Goal: Information Seeking & Learning: Find specific page/section

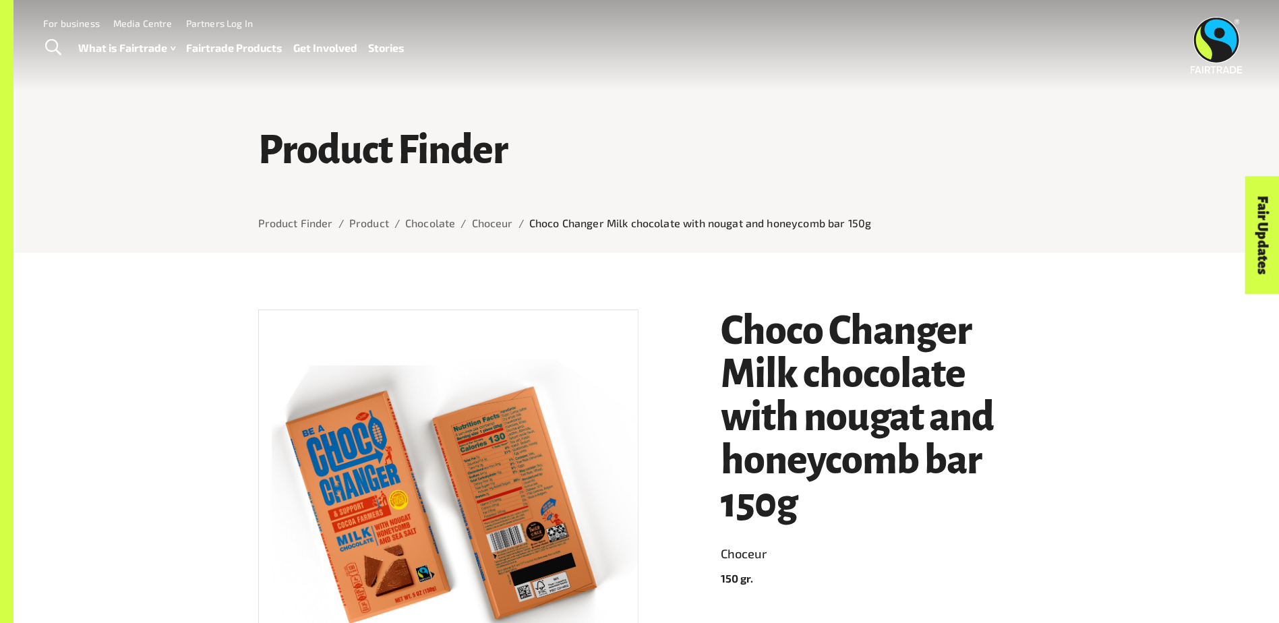
click at [51, 47] on span "Toggle Search" at bounding box center [53, 48] width 16 height 18
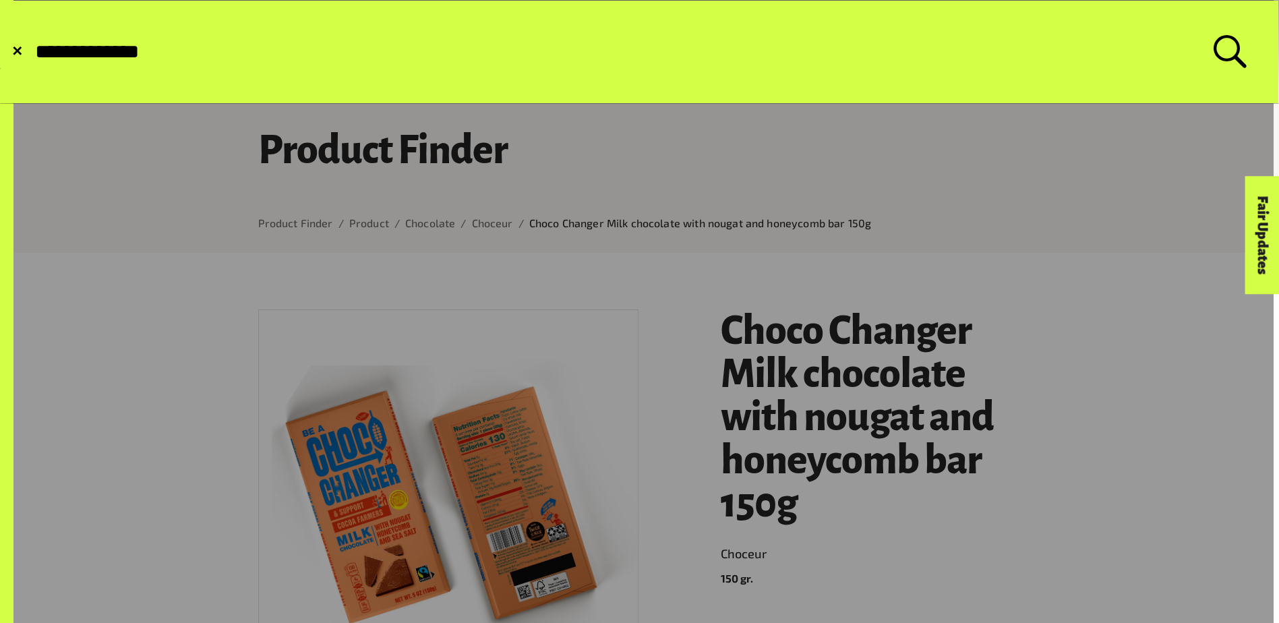
type input "**********"
click at [33, 52] on button "Submit Search" at bounding box center [33, 52] width 1 height 1
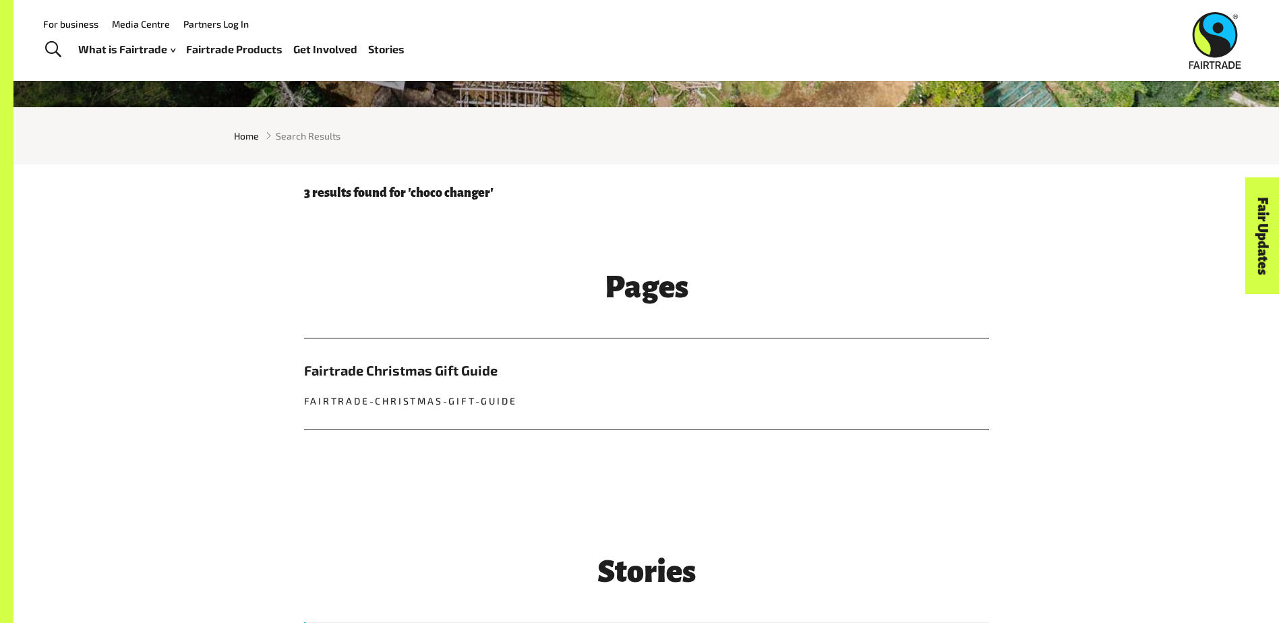
scroll to position [607, 0]
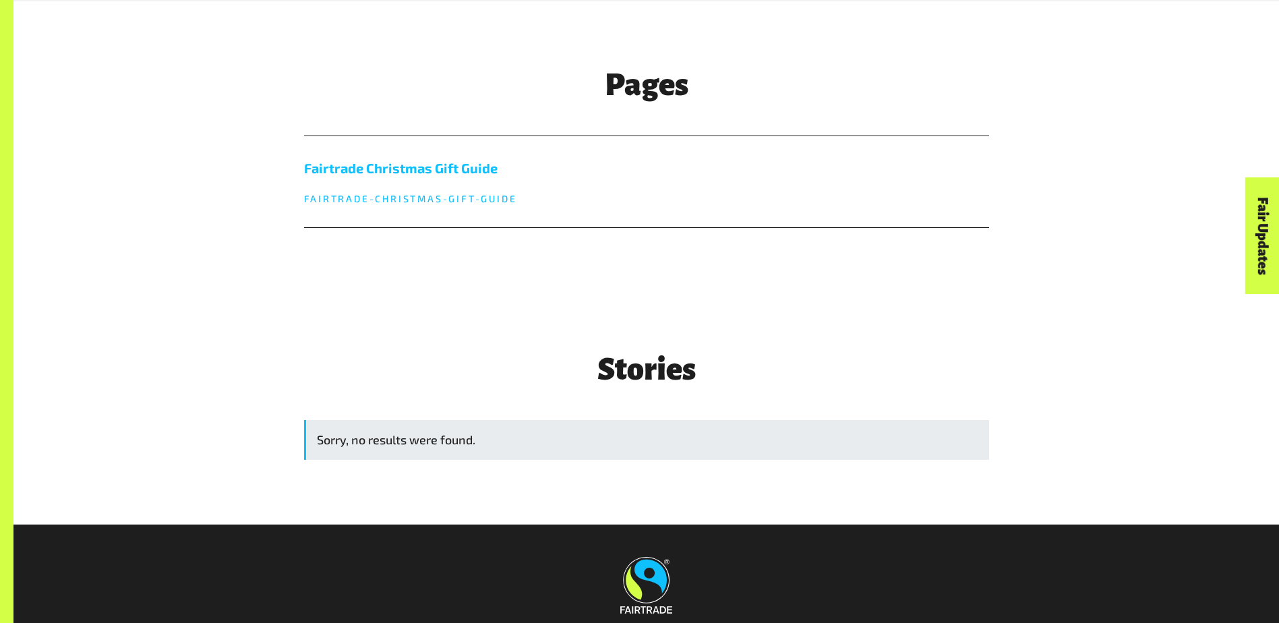
click at [471, 196] on p "fairtrade-christmas-gift-guide" at bounding box center [646, 198] width 685 height 14
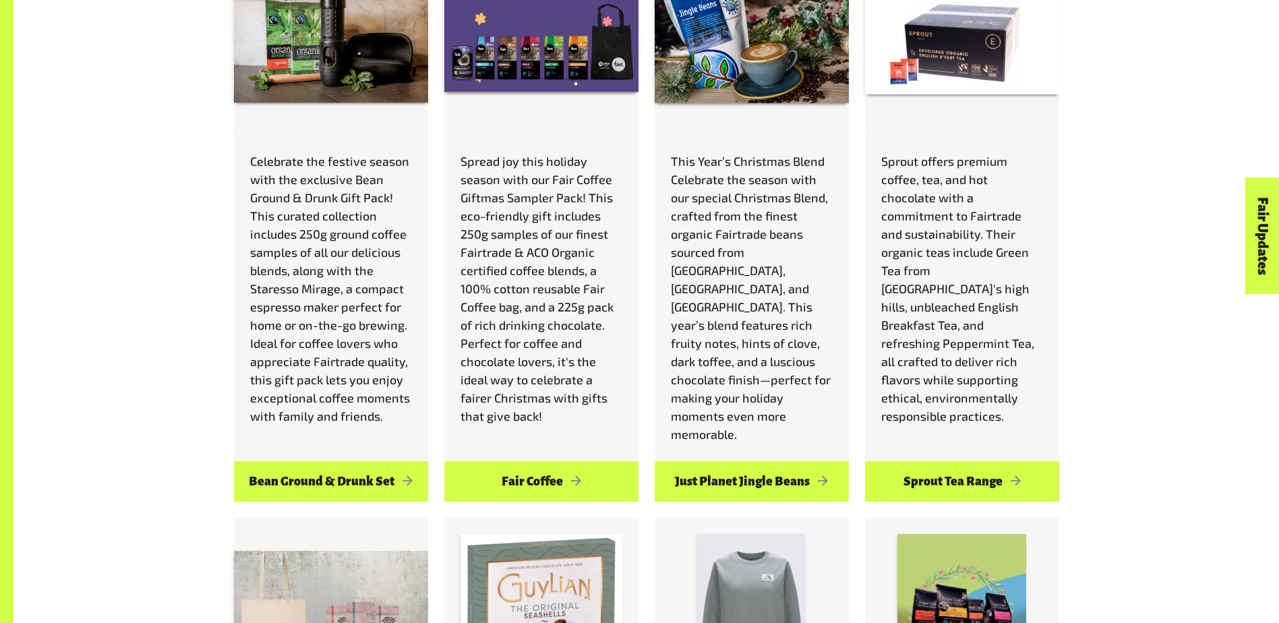
scroll to position [2629, 0]
